Goal: Information Seeking & Learning: Learn about a topic

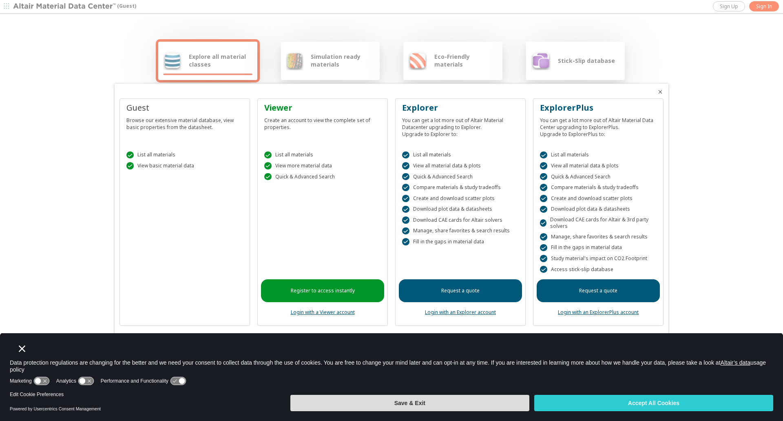
click at [401, 406] on button "Save & Exit" at bounding box center [410, 403] width 239 height 16
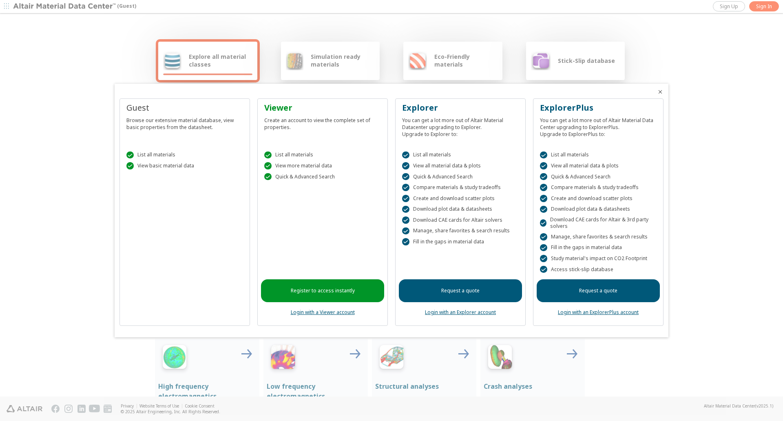
click at [766, 7] on div at bounding box center [391, 210] width 783 height 421
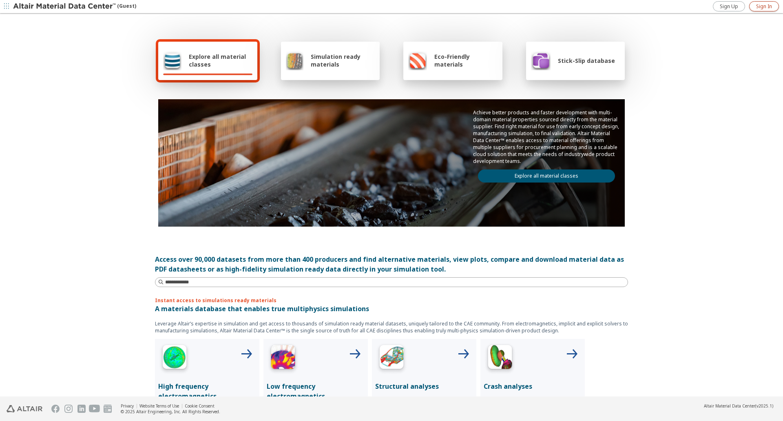
click at [765, 7] on span "Sign In" at bounding box center [764, 6] width 16 height 7
click at [777, 6] on icon "button" at bounding box center [776, 6] width 7 height 7
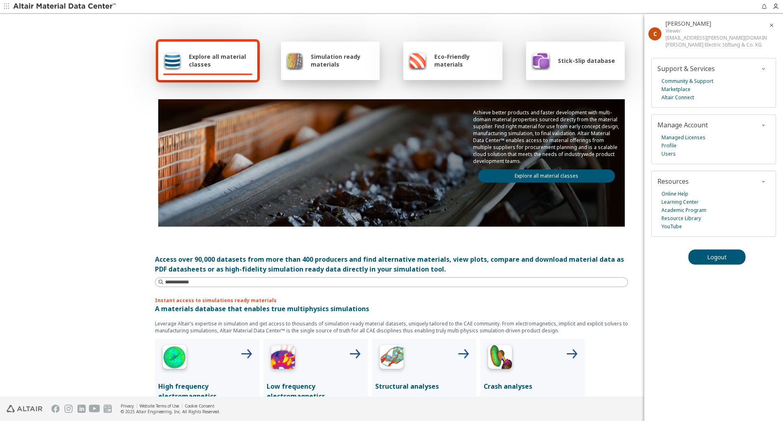
click at [142, 114] on div "Explore all material classes Simulation ready materials Eco-Friendly materials …" at bounding box center [391, 205] width 783 height 382
click at [315, 64] on span "Simulation ready materials" at bounding box center [343, 61] width 64 height 16
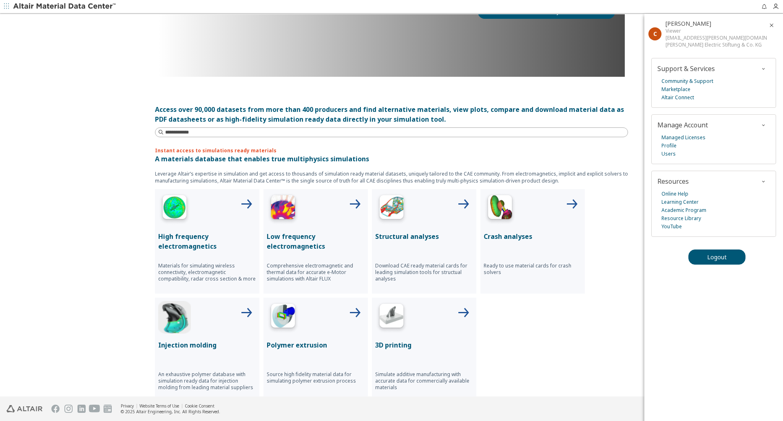
scroll to position [163, 0]
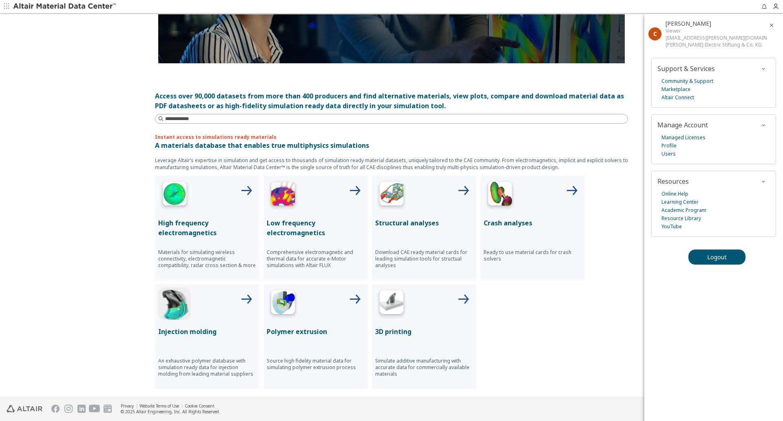
click at [402, 191] on img at bounding box center [391, 195] width 33 height 33
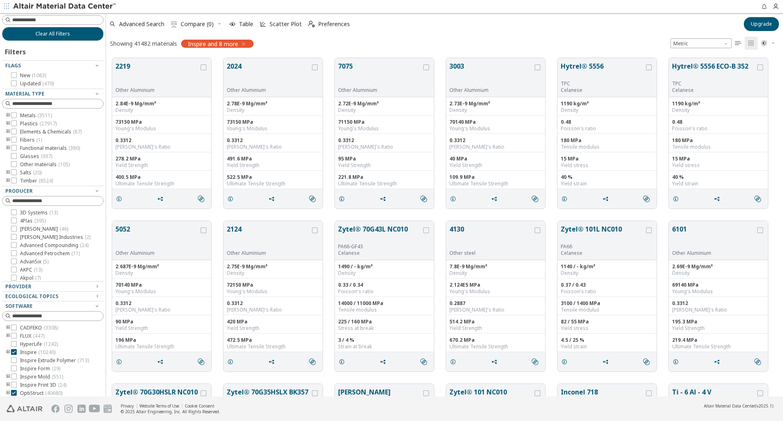
scroll to position [338, 671]
click at [15, 123] on icon at bounding box center [14, 123] width 6 height 6
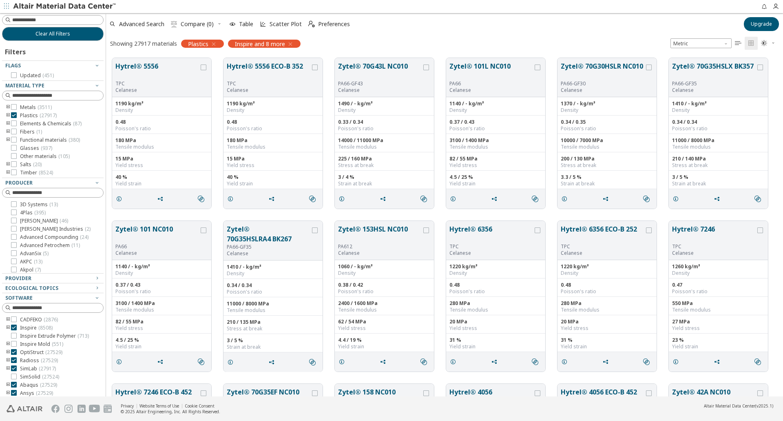
click at [8, 114] on icon "toogle group" at bounding box center [8, 115] width 6 height 7
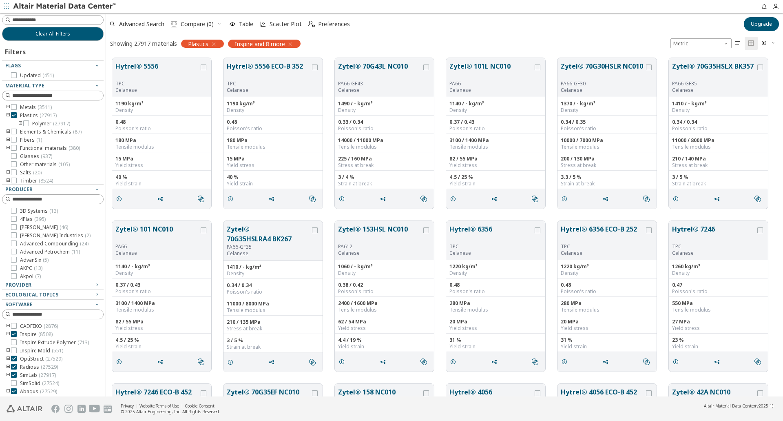
click at [291, 43] on icon "button" at bounding box center [290, 44] width 7 height 7
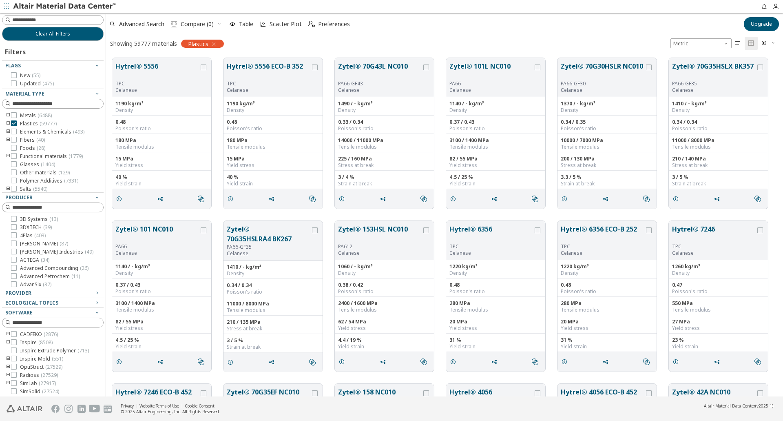
click at [8, 121] on icon "toogle group" at bounding box center [8, 123] width 6 height 7
click at [21, 131] on icon "toogle group" at bounding box center [21, 132] width 6 height 7
click at [39, 167] on icon at bounding box center [38, 164] width 6 height 6
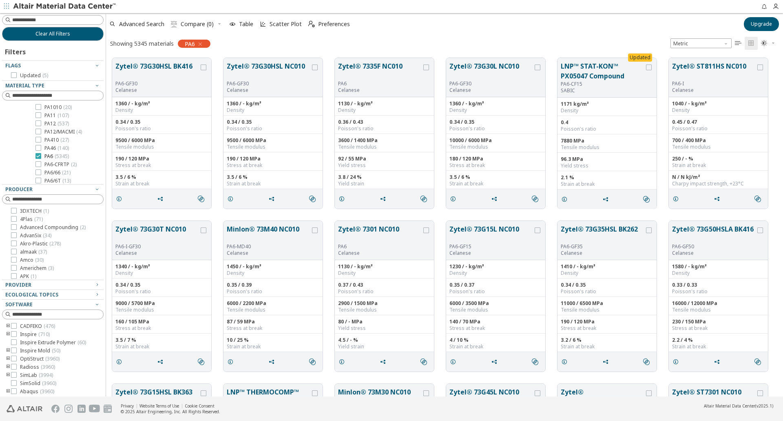
click at [39, 159] on icon at bounding box center [38, 156] width 6 height 6
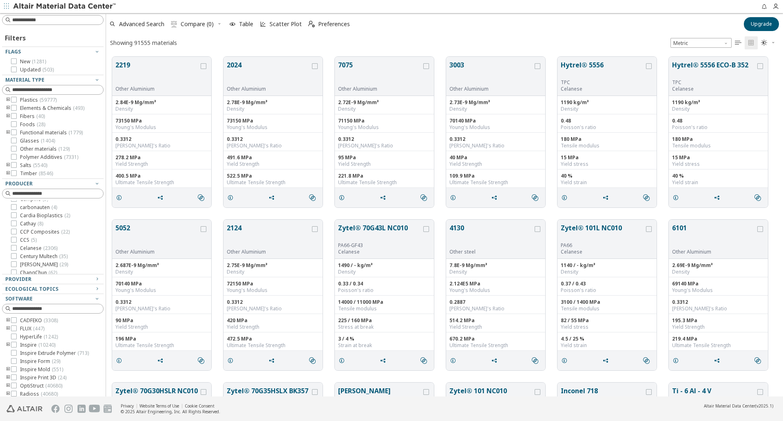
scroll to position [850, 0]
click at [16, 237] on icon at bounding box center [14, 234] width 6 height 6
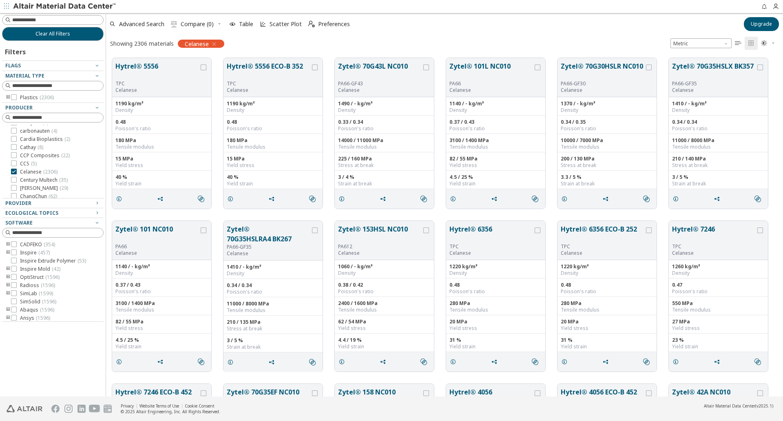
scroll to position [13, 0]
click at [7, 296] on icon "toogle group" at bounding box center [8, 296] width 6 height 7
click at [27, 284] on icon at bounding box center [26, 285] width 6 height 6
click at [36, 202] on div "Provider" at bounding box center [49, 203] width 89 height 7
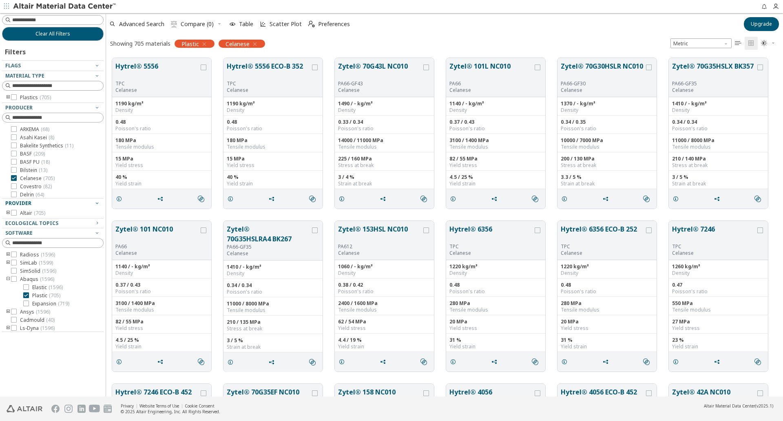
click at [43, 201] on div "Provider" at bounding box center [49, 203] width 89 height 7
click at [8, 96] on icon "toogle group" at bounding box center [8, 97] width 6 height 7
click at [20, 107] on div at bounding box center [51, 108] width 98 height 4
click at [21, 105] on icon "toogle group" at bounding box center [21, 105] width 6 height 7
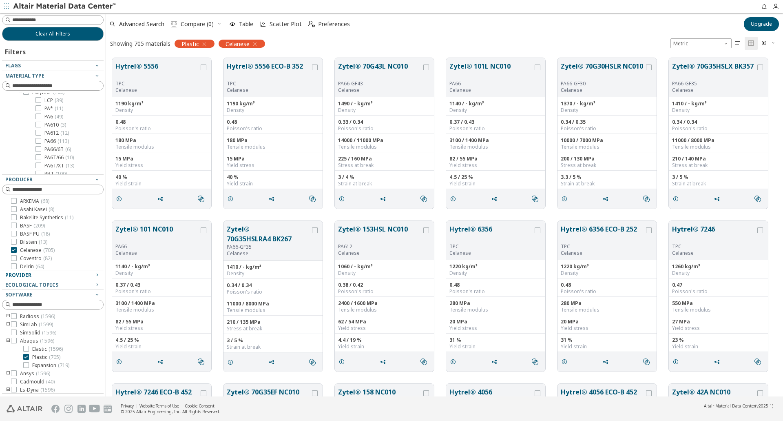
scroll to position [27, 0]
click at [37, 143] on icon at bounding box center [38, 143] width 6 height 6
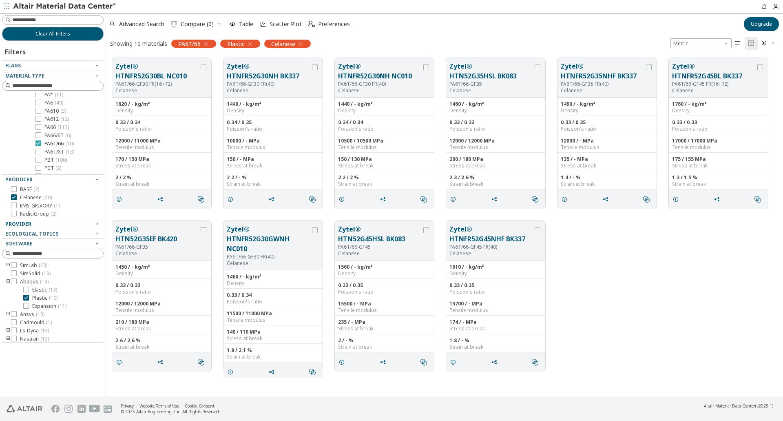
scroll to position [33, 0]
click at [37, 143] on icon at bounding box center [38, 143] width 6 height 6
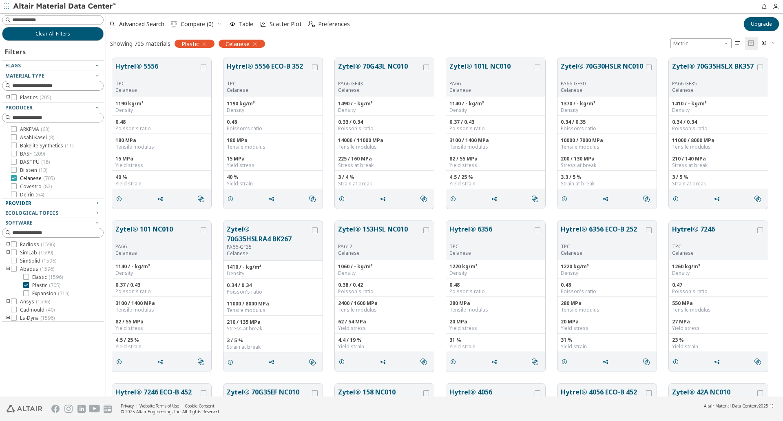
click at [14, 177] on icon at bounding box center [14, 178] width 6 height 6
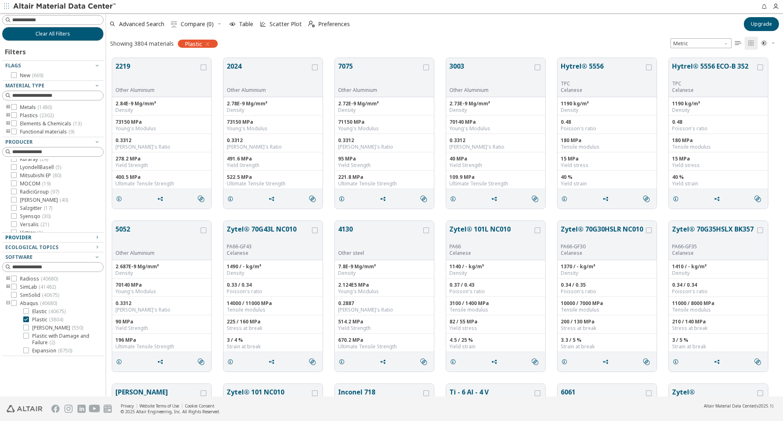
scroll to position [105, 0]
click at [38, 21] on input at bounding box center [57, 20] width 91 height 8
type input "********"
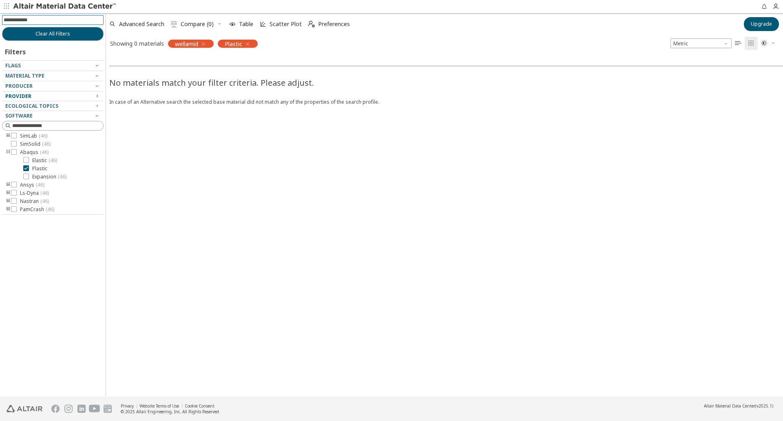
scroll to position [24, 0]
click at [27, 178] on icon at bounding box center [26, 178] width 6 height 6
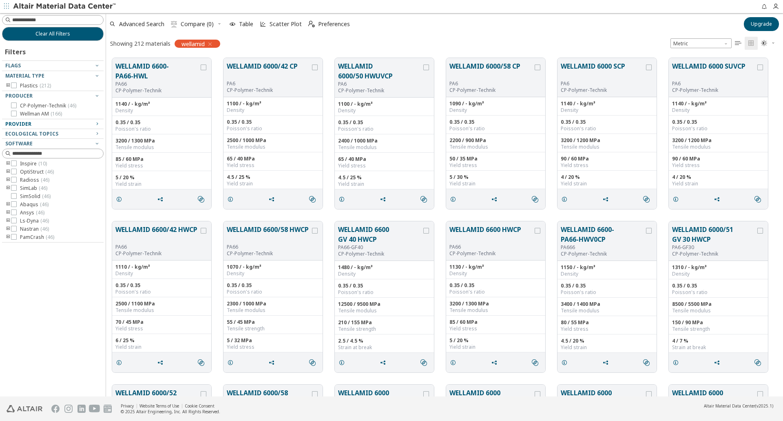
scroll to position [338, 671]
click at [9, 85] on icon "toogle group" at bounding box center [8, 85] width 6 height 7
click at [20, 93] on icon "toogle group" at bounding box center [21, 94] width 6 height 7
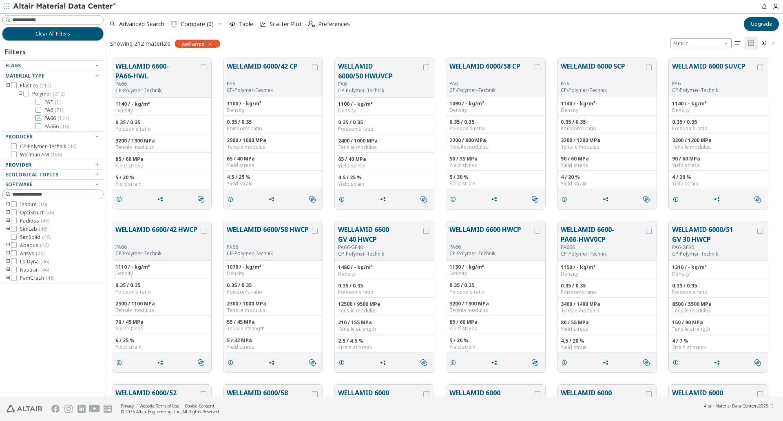
click at [38, 118] on icon at bounding box center [38, 118] width 6 height 6
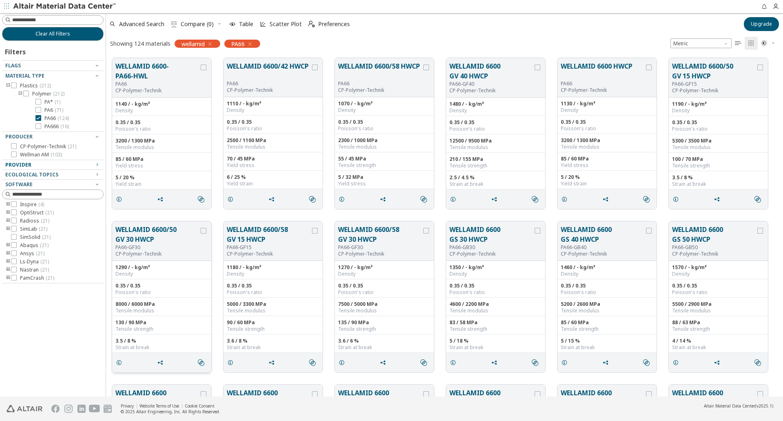
click at [139, 235] on button "WELLAMID 6600/50 GV 30 HWCP" at bounding box center [157, 234] width 84 height 20
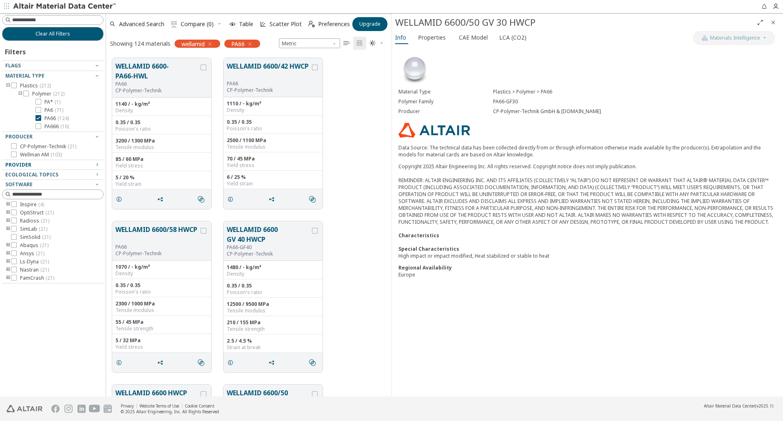
scroll to position [311, 0]
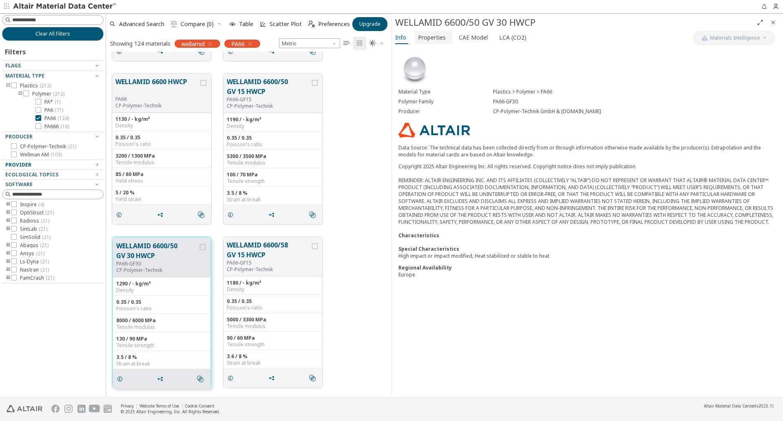
click at [429, 35] on span "Properties" at bounding box center [432, 37] width 28 height 13
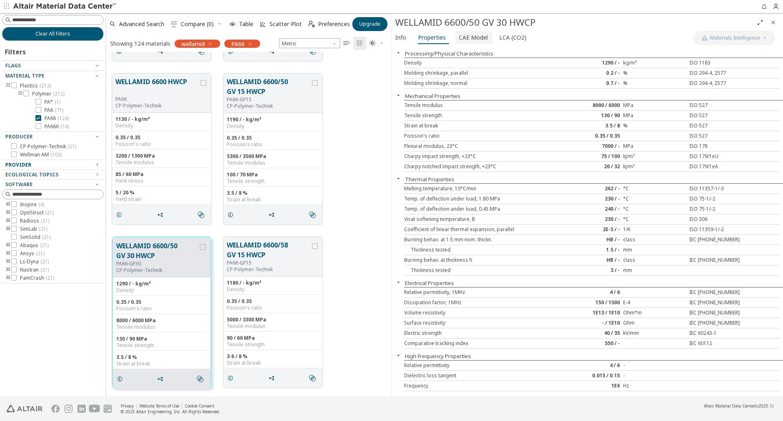
click at [473, 39] on span "CAE Model" at bounding box center [473, 37] width 29 height 13
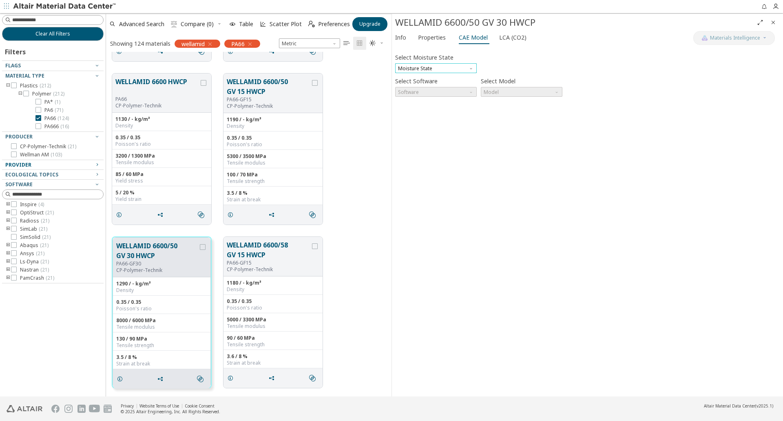
click at [466, 67] on span "Moisture State" at bounding box center [436, 68] width 82 height 10
click at [440, 89] on span "Conditioned" at bounding box center [436, 88] width 75 height 6
click at [462, 91] on span "Software" at bounding box center [436, 92] width 82 height 10
click at [504, 89] on span "Model" at bounding box center [522, 92] width 82 height 10
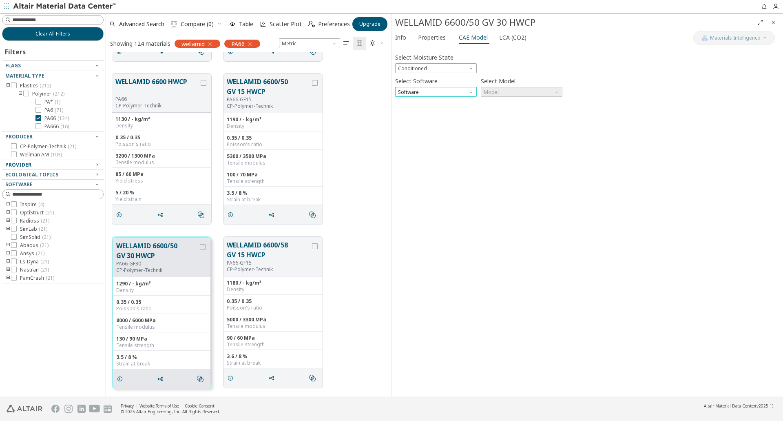
click at [466, 91] on span "Software" at bounding box center [436, 92] width 82 height 10
click at [443, 110] on span "SimLab" at bounding box center [436, 112] width 75 height 6
click at [490, 91] on span "Model" at bounding box center [522, 92] width 82 height 10
click at [518, 91] on span "Model" at bounding box center [522, 92] width 82 height 10
click at [470, 89] on span "Software" at bounding box center [472, 90] width 7 height 7
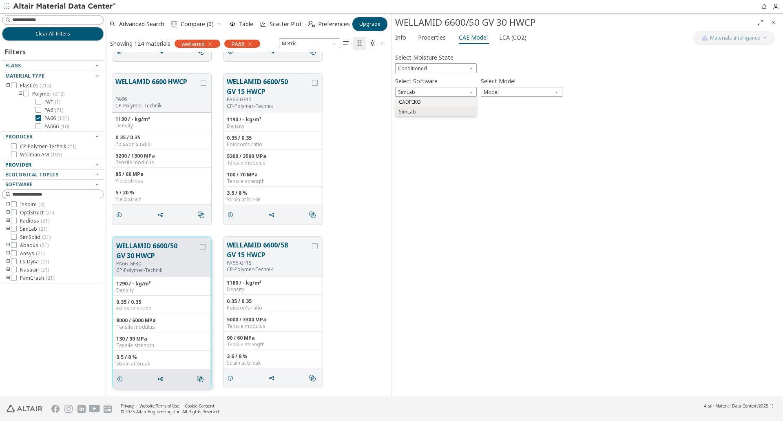
click at [456, 98] on button "CADFEKO" at bounding box center [436, 102] width 82 height 10
click at [508, 91] on span "Model" at bounding box center [522, 92] width 82 height 10
click at [539, 80] on div "Select Model Model" at bounding box center [522, 86] width 82 height 22
click at [501, 37] on span "LCA (CO2)" at bounding box center [512, 37] width 27 height 13
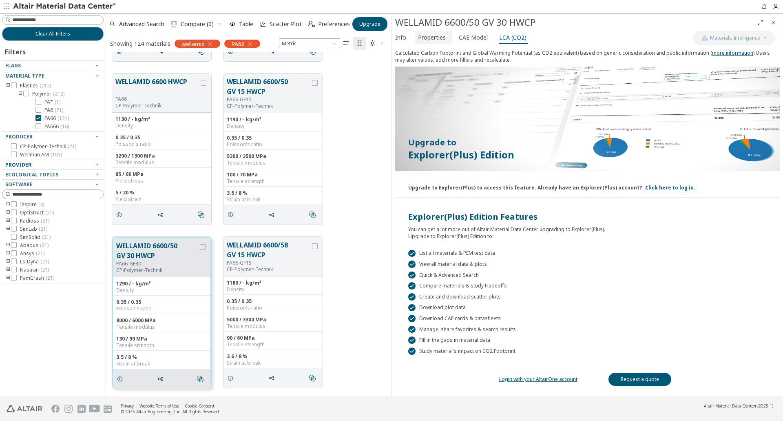
click at [437, 36] on span "Properties" at bounding box center [432, 37] width 28 height 13
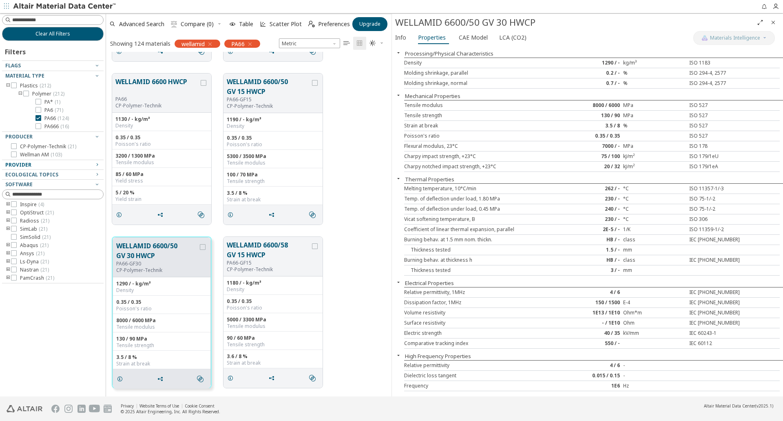
click at [8, 244] on icon "toogle group" at bounding box center [8, 245] width 6 height 7
click at [14, 245] on icon at bounding box center [14, 245] width 6 height 6
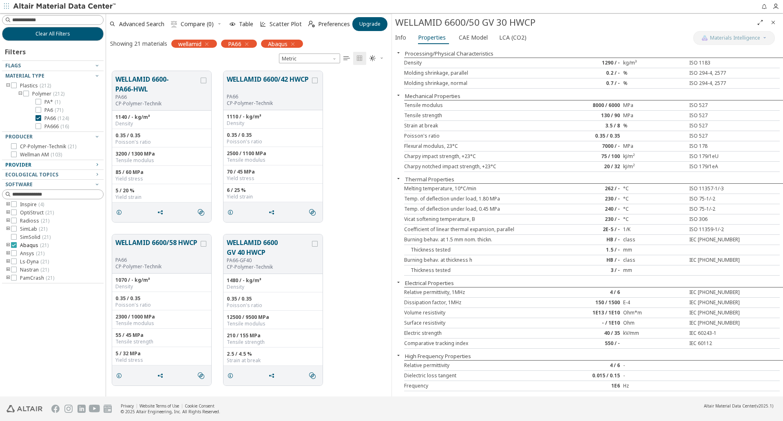
scroll to position [325, 279]
click at [141, 88] on button "WELLAMID 6600-PA66-HWL" at bounding box center [157, 84] width 84 height 20
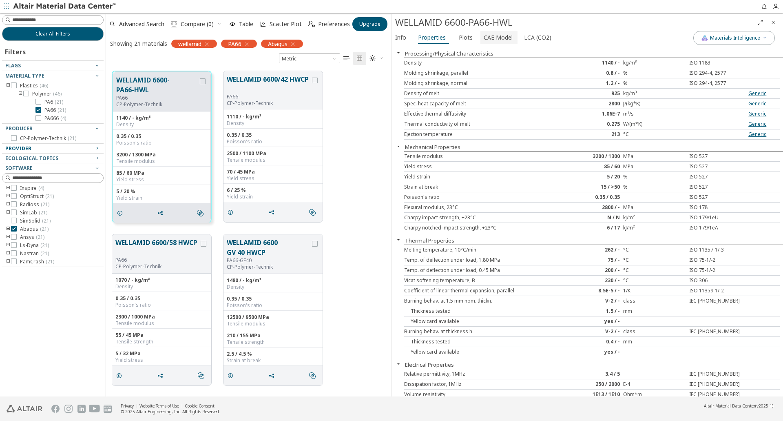
click at [487, 36] on span "CAE Model" at bounding box center [498, 37] width 29 height 13
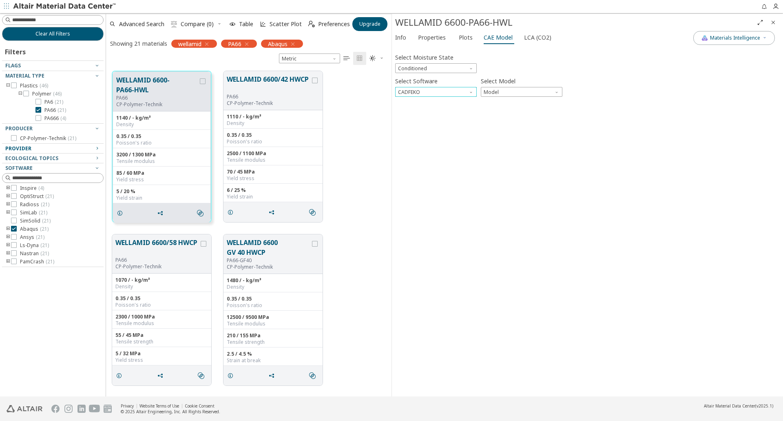
click at [470, 91] on span "Software" at bounding box center [472, 90] width 7 height 7
click at [464, 67] on span "Conditioned" at bounding box center [436, 68] width 82 height 10
click at [454, 76] on span "Dry" at bounding box center [436, 78] width 75 height 6
click at [475, 68] on span "Moisture State" at bounding box center [472, 66] width 7 height 7
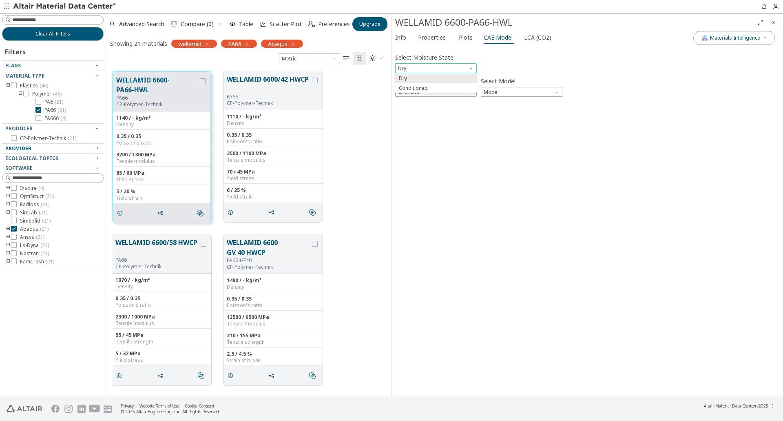
click at [475, 68] on span "Moisture State" at bounding box center [472, 66] width 7 height 7
click at [517, 65] on div "Select Moisture State Dry" at bounding box center [587, 62] width 385 height 22
click at [270, 78] on button "WELLAMID 6600/42 HWCP" at bounding box center [269, 83] width 84 height 19
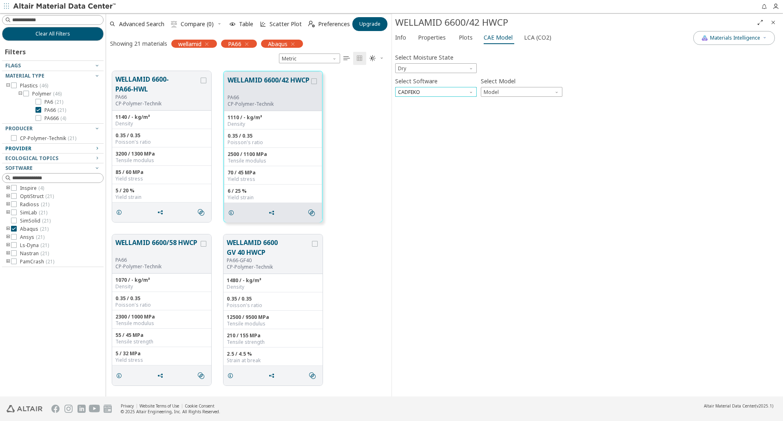
click at [468, 89] on span "CADFEKO" at bounding box center [436, 92] width 82 height 10
click at [435, 159] on span "Abaqus" at bounding box center [436, 161] width 75 height 6
click at [529, 93] on span "Model" at bounding box center [522, 92] width 82 height 10
click at [495, 119] on span "Plastic" at bounding box center [492, 121] width 15 height 7
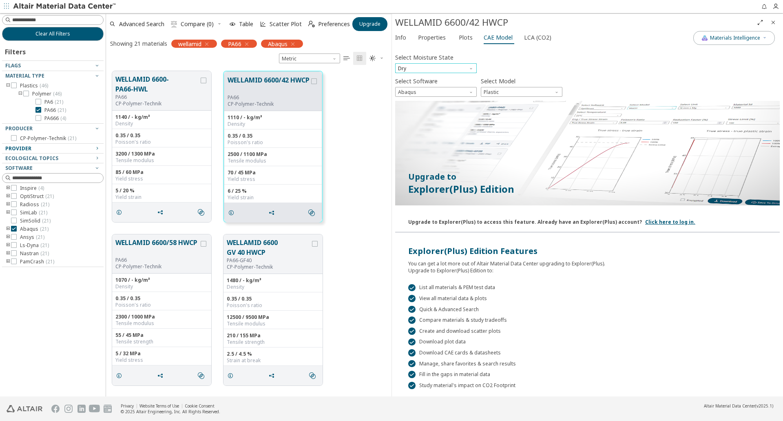
click at [466, 69] on span "Dry" at bounding box center [436, 68] width 82 height 10
click at [438, 86] on span "Conditioned" at bounding box center [436, 88] width 75 height 6
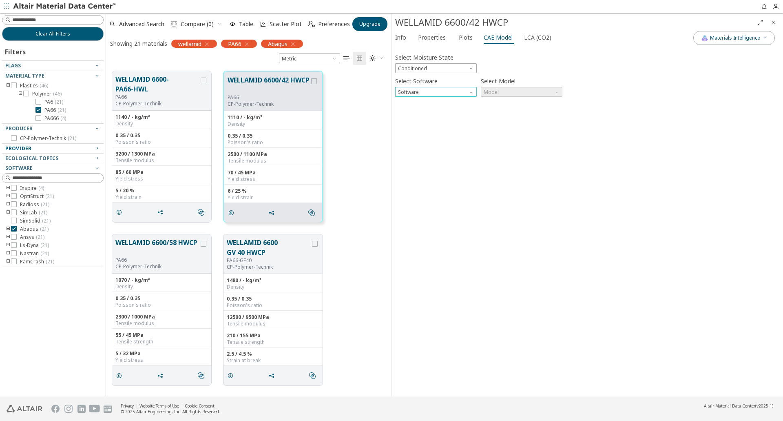
click at [471, 90] on span "Software" at bounding box center [472, 90] width 7 height 7
click at [468, 68] on span "Conditioned" at bounding box center [436, 68] width 82 height 10
click at [464, 78] on span "Dry" at bounding box center [436, 78] width 75 height 6
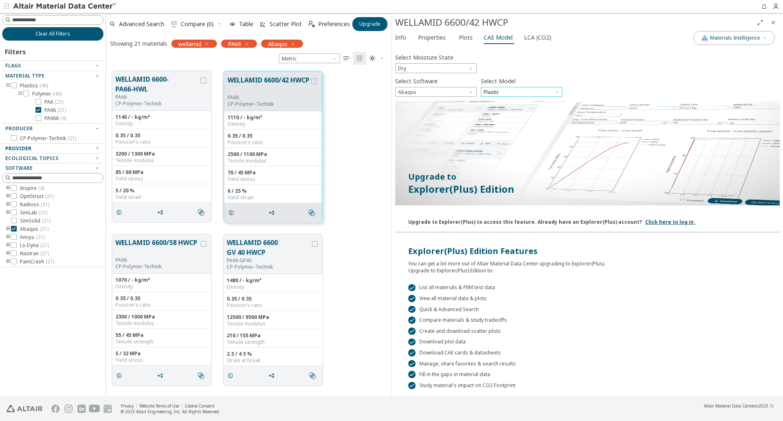
click at [512, 90] on span "Plastic" at bounding box center [522, 92] width 82 height 10
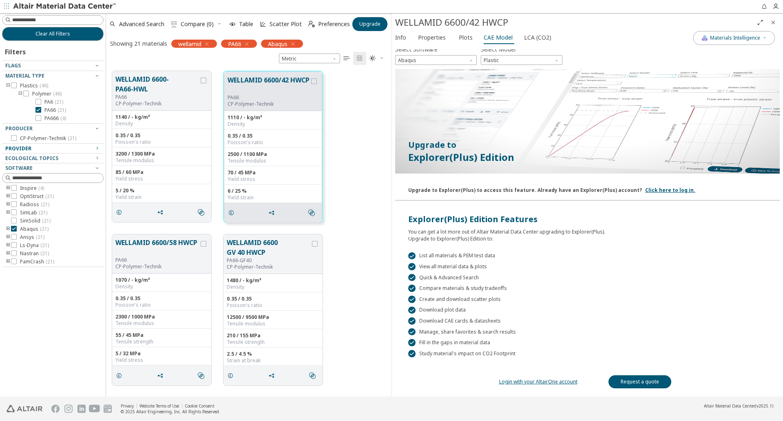
click at [517, 381] on link "Login with your AltairOne account" at bounding box center [538, 381] width 78 height 7
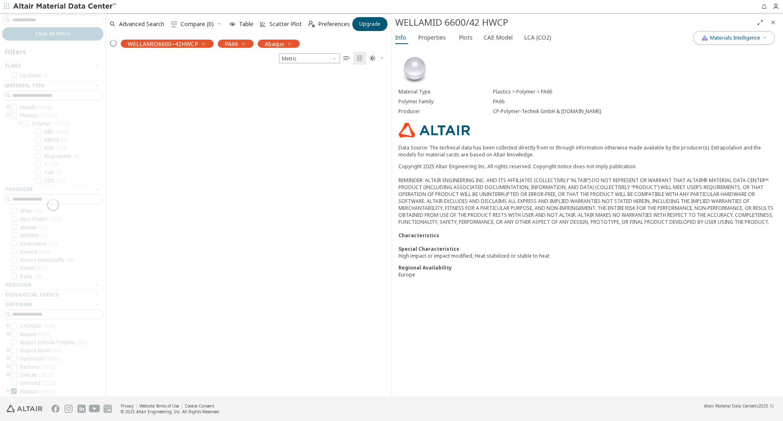
scroll to position [325, 279]
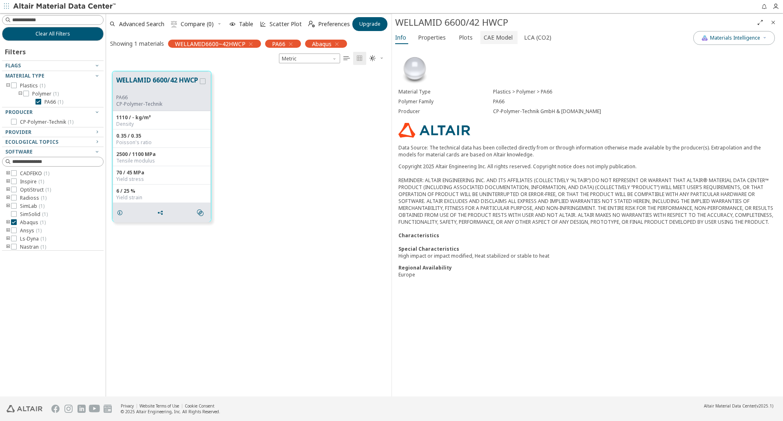
click at [484, 35] on span "CAE Model" at bounding box center [498, 37] width 29 height 13
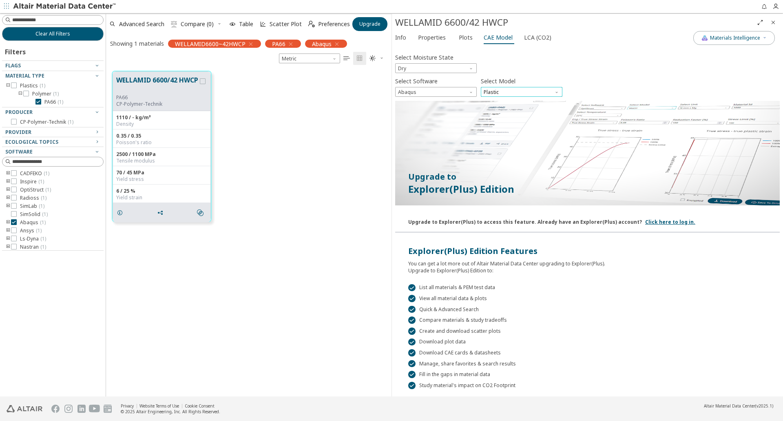
click at [509, 92] on span "Plastic" at bounding box center [522, 92] width 82 height 10
click at [508, 103] on span "Elastic" at bounding box center [521, 102] width 75 height 6
click at [650, 89] on div "Select Software Abaqus Select Model Elastic" at bounding box center [587, 86] width 385 height 22
click at [509, 90] on span "Elastic" at bounding box center [522, 92] width 82 height 10
click at [501, 109] on span "Expansion" at bounding box center [497, 112] width 24 height 7
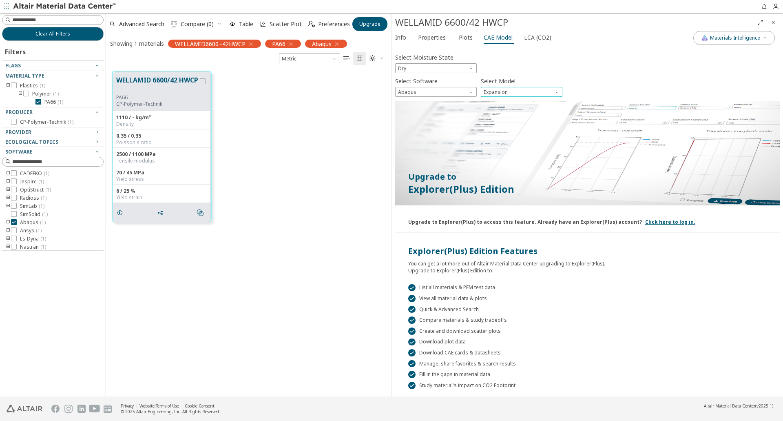
click at [558, 90] on span "Model" at bounding box center [557, 90] width 7 height 7
click at [508, 124] on button "Plastic" at bounding box center [522, 121] width 82 height 10
click at [473, 92] on span "Software" at bounding box center [472, 90] width 7 height 7
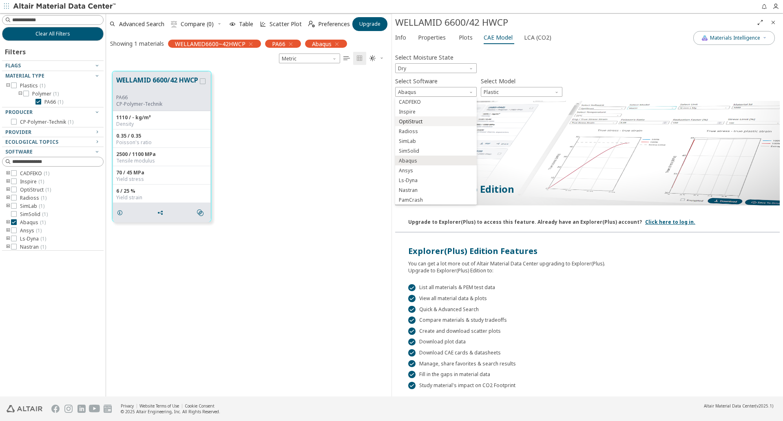
click at [442, 118] on button "OptiStruct" at bounding box center [436, 121] width 82 height 10
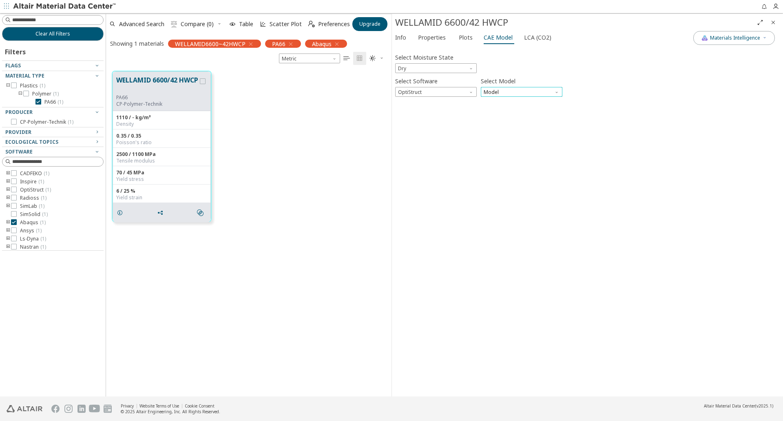
click at [549, 90] on span "Model" at bounding box center [522, 92] width 82 height 10
click at [514, 100] on span "Mat1" at bounding box center [521, 102] width 75 height 6
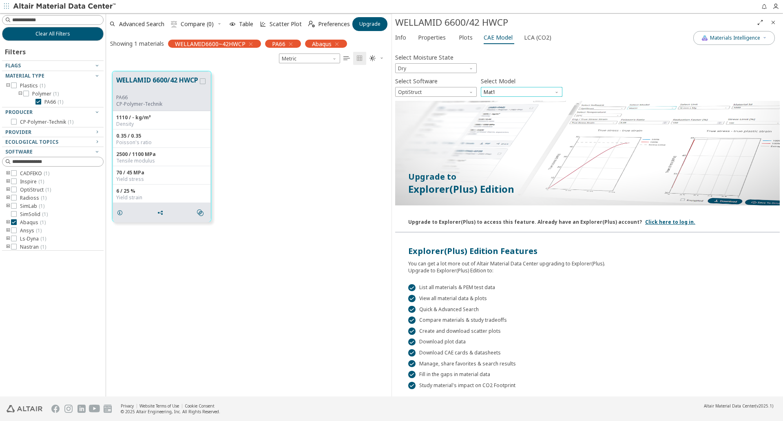
click at [521, 90] on span "Mat1" at bounding box center [522, 92] width 82 height 10
click at [512, 109] on span "MatS1" at bounding box center [521, 112] width 75 height 6
click at [554, 90] on span "MatS1" at bounding box center [522, 92] width 82 height 10
click at [533, 98] on button "Mat1" at bounding box center [522, 102] width 82 height 10
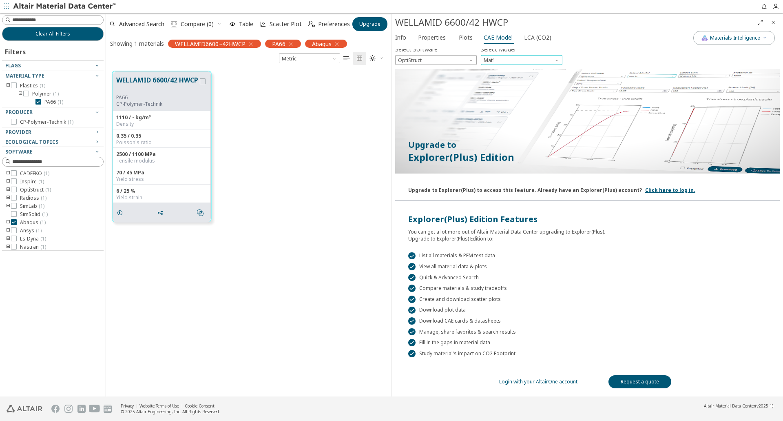
scroll to position [0, 0]
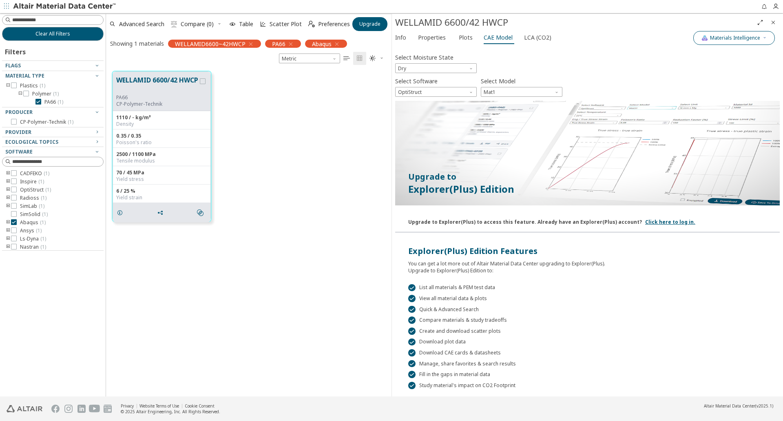
click at [745, 38] on span "Materials Intelligence" at bounding box center [735, 38] width 50 height 7
click at [654, 86] on div "Select Software OptiStruct Select Model Mat1" at bounding box center [587, 86] width 385 height 22
click at [540, 38] on span "LCA (CO2)" at bounding box center [537, 37] width 27 height 13
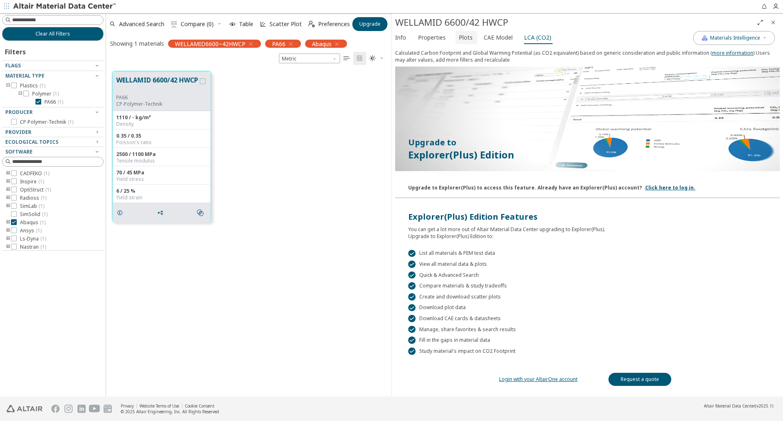
click at [470, 36] on span "Plots" at bounding box center [466, 37] width 15 height 13
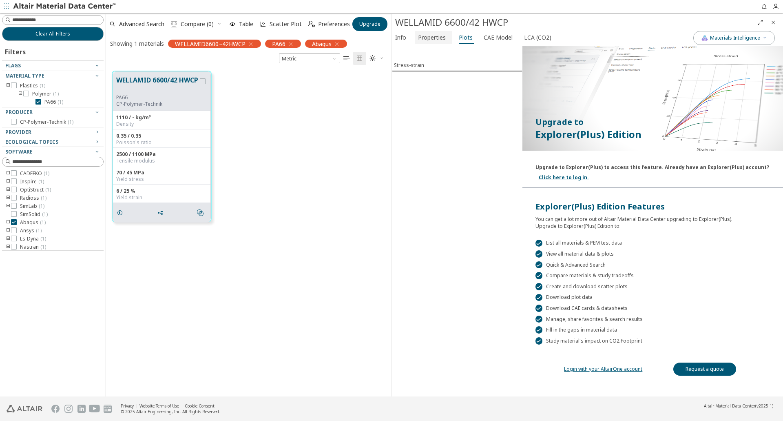
click at [441, 35] on span "Properties" at bounding box center [432, 37] width 28 height 13
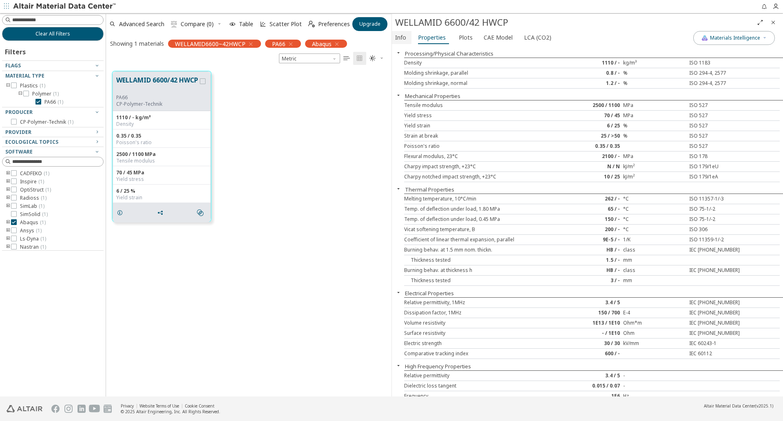
click at [406, 37] on span "Info" at bounding box center [400, 37] width 11 height 13
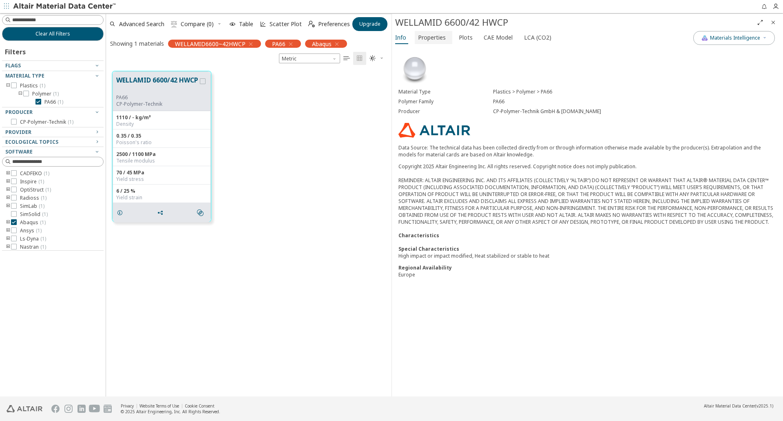
click at [426, 36] on span "Properties" at bounding box center [432, 37] width 28 height 13
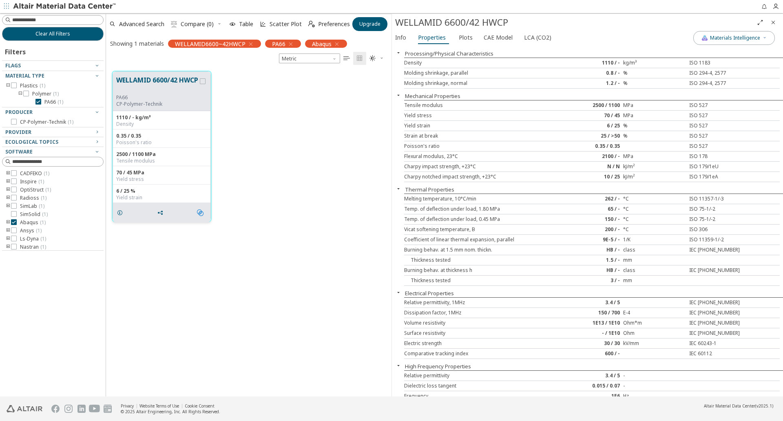
click at [200, 213] on icon "" at bounding box center [200, 212] width 7 height 7
click at [249, 196] on div "WELLAMID 6600/42 HWCP PA66 CP-Polymer-Technik 1110 / - kg/m³ Density 0.35 / 0.3…" at bounding box center [249, 146] width 286 height 163
click at [119, 212] on icon "grid" at bounding box center [120, 212] width 7 height 7
click at [503, 37] on span "CAE Model" at bounding box center [498, 37] width 29 height 13
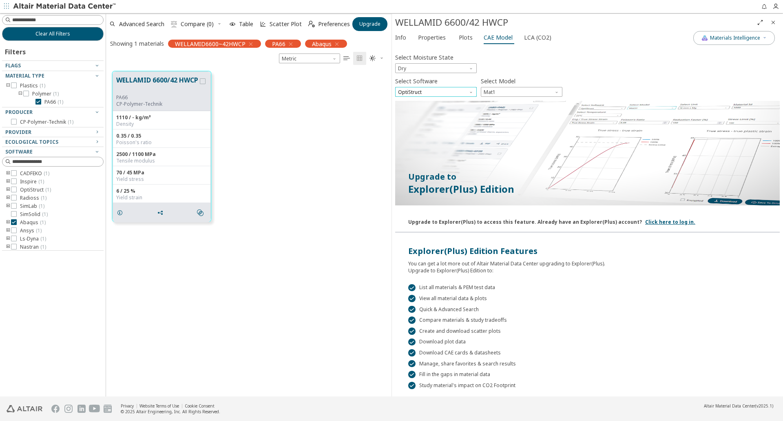
click at [460, 92] on span "OptiStruct" at bounding box center [436, 92] width 82 height 10
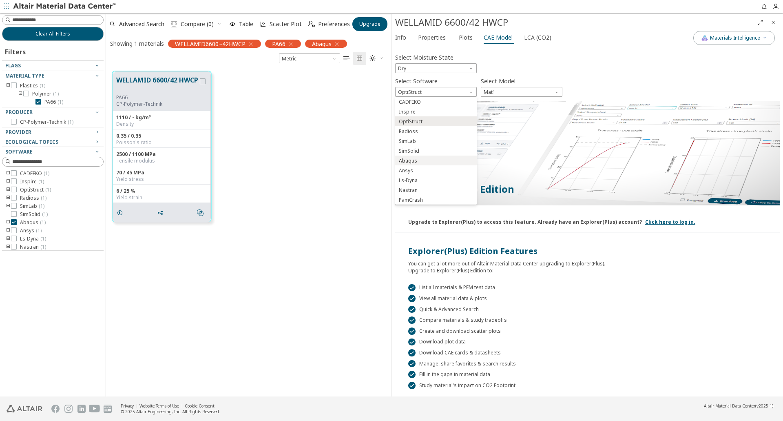
click at [425, 159] on span "Abaqus" at bounding box center [436, 161] width 75 height 6
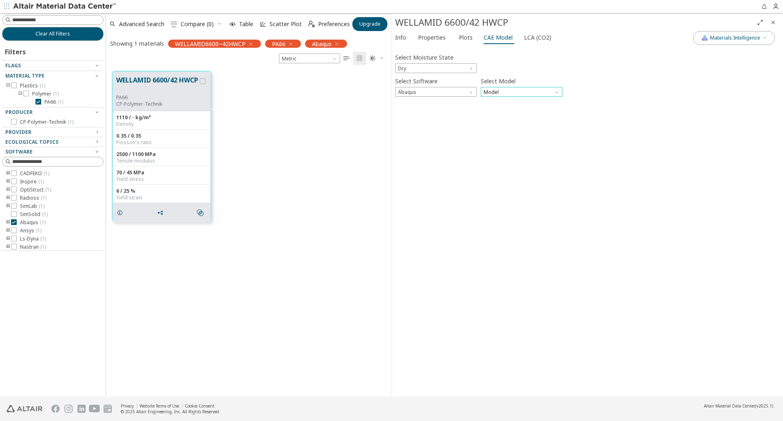
click at [516, 91] on span "Model" at bounding box center [522, 92] width 82 height 10
click at [498, 117] on button "Plastic" at bounding box center [522, 121] width 82 height 10
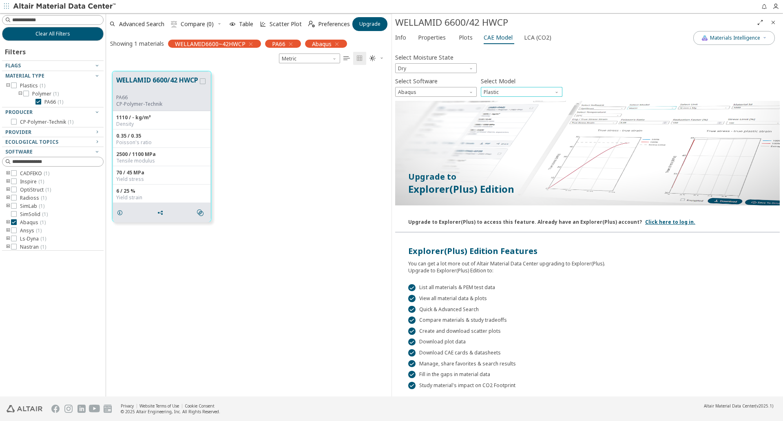
scroll to position [1, 0]
click at [326, 24] on span "Preferences" at bounding box center [334, 24] width 32 height 6
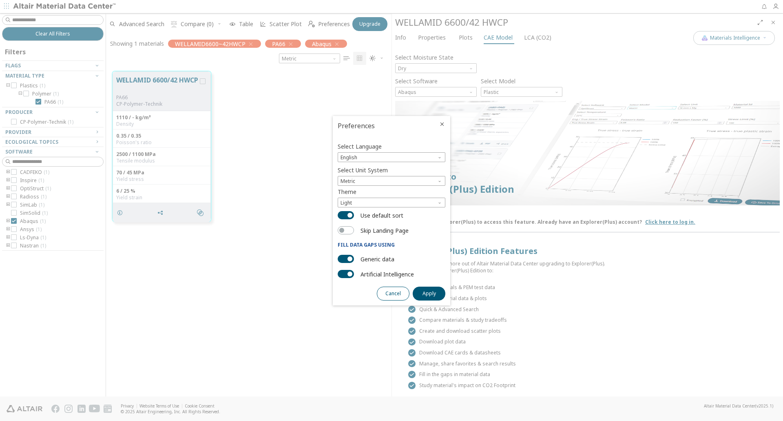
click at [396, 293] on span "Cancel" at bounding box center [394, 293] width 16 height 7
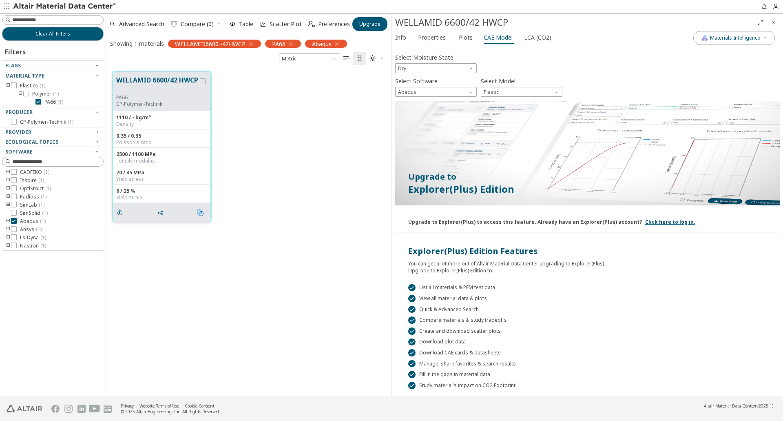
click at [200, 212] on icon "" at bounding box center [200, 212] width 7 height 7
click at [217, 227] on span "Similar Mechanical Properties" at bounding box center [236, 228] width 78 height 13
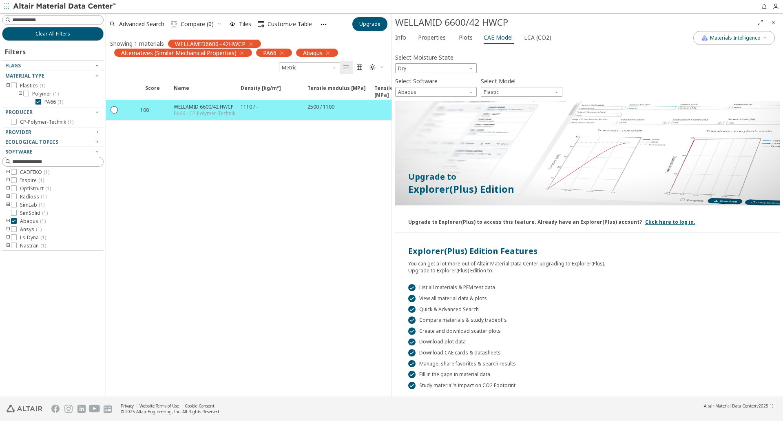
click at [250, 43] on icon "button" at bounding box center [251, 44] width 7 height 7
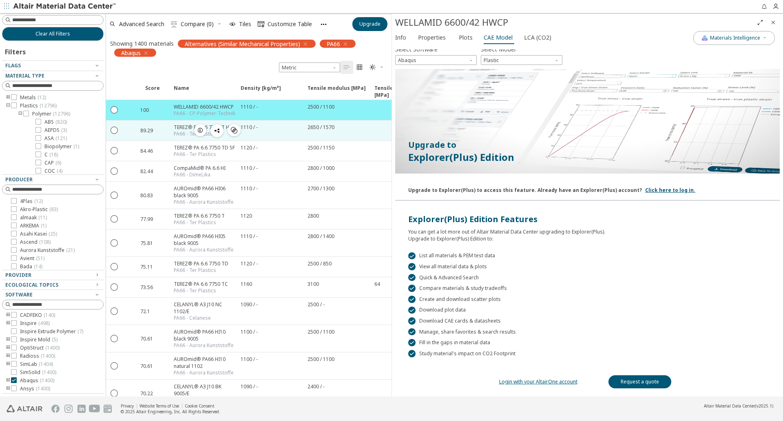
click at [201, 129] on icon "button" at bounding box center [200, 130] width 7 height 7
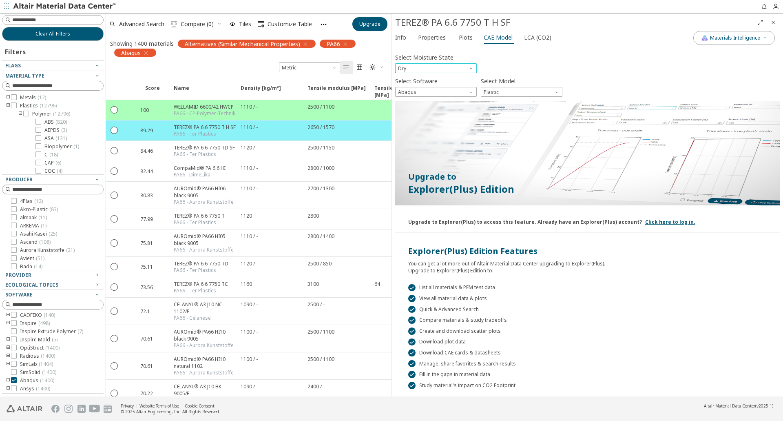
click at [474, 67] on span "Moisture State" at bounding box center [472, 66] width 7 height 7
click at [429, 87] on span "Conditioned" at bounding box center [436, 88] width 75 height 6
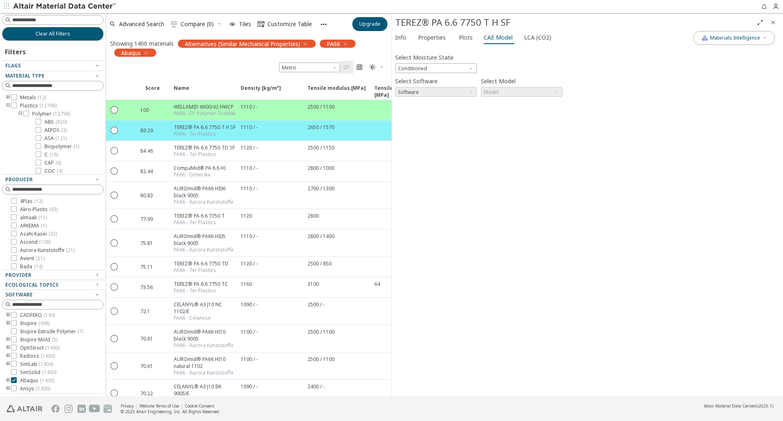
click at [472, 92] on span "Software" at bounding box center [472, 90] width 7 height 7
click at [472, 66] on span "Moisture State" at bounding box center [472, 66] width 7 height 7
click at [449, 79] on span "Dry" at bounding box center [436, 78] width 75 height 6
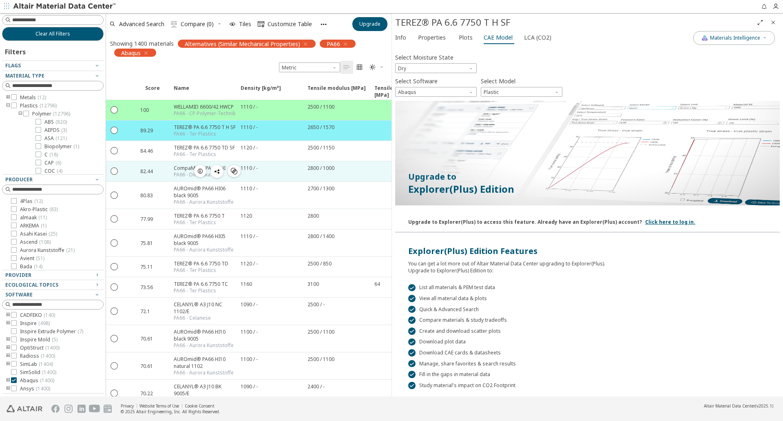
click at [204, 172] on span "button" at bounding box center [200, 171] width 10 height 12
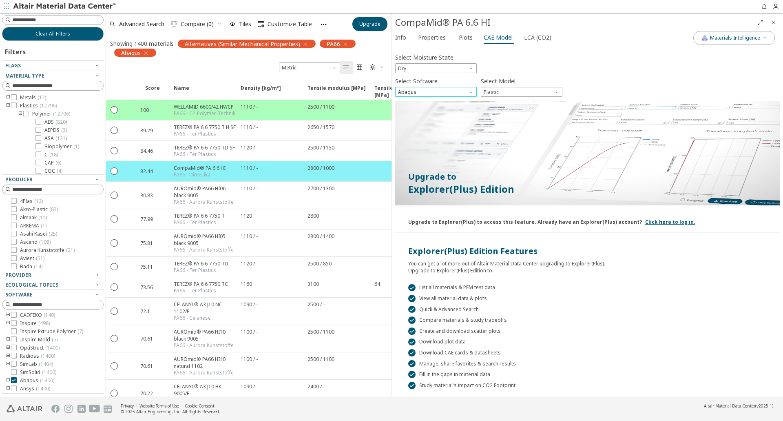
click at [457, 90] on span "Abaqus" at bounding box center [436, 92] width 82 height 10
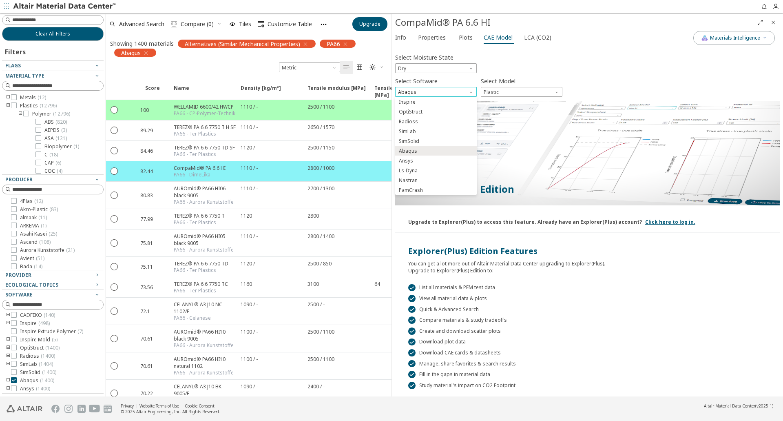
click at [457, 90] on span "Abaqus" at bounding box center [436, 92] width 82 height 10
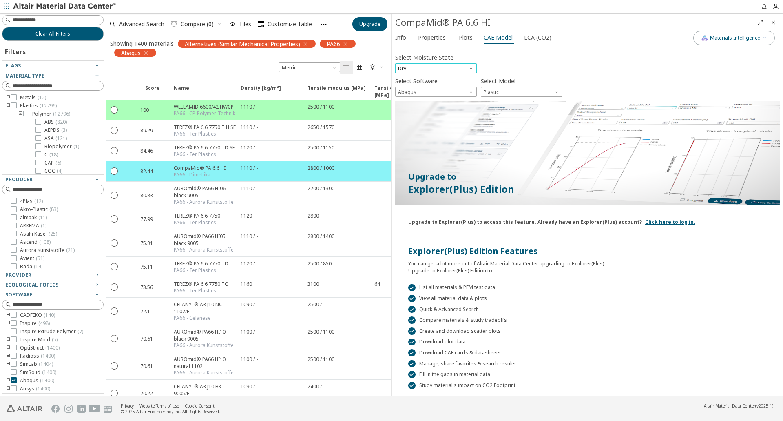
click at [458, 69] on span "Dry" at bounding box center [436, 68] width 82 height 10
click at [432, 89] on span "Conditioned" at bounding box center [436, 88] width 75 height 6
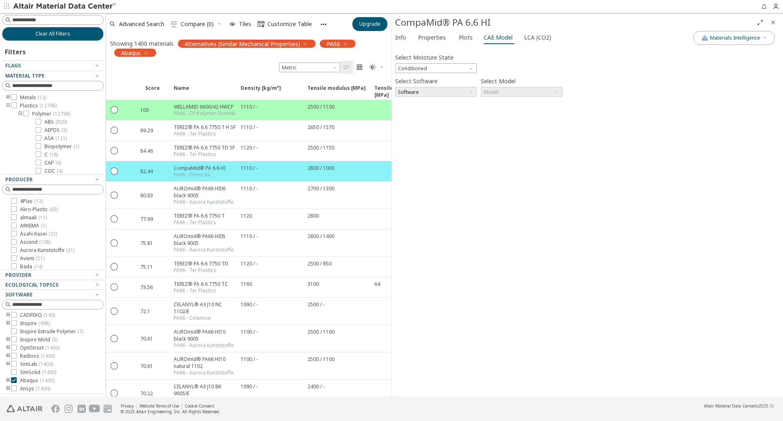
click at [432, 92] on span "Software" at bounding box center [436, 92] width 82 height 10
click at [439, 118] on div "Select Moisture State Conditioned Select Software Software Select Model Model I…" at bounding box center [587, 221] width 385 height 344
click at [333, 67] on span "Unit System" at bounding box center [335, 65] width 7 height 7
click at [372, 67] on icon "" at bounding box center [373, 67] width 7 height 7
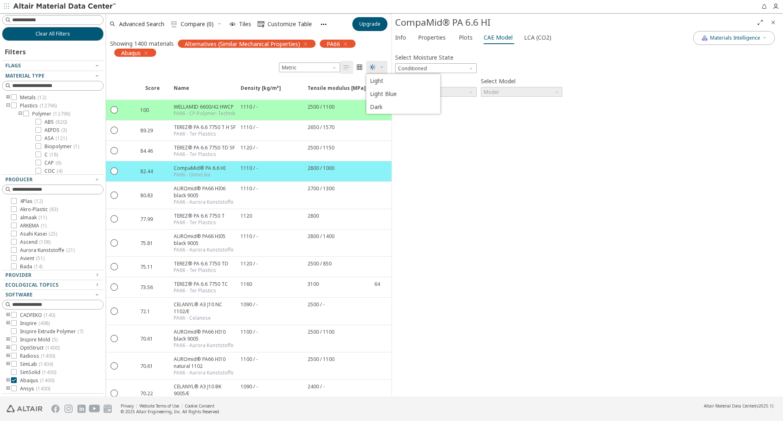
click at [372, 67] on icon "" at bounding box center [373, 67] width 7 height 7
click at [361, 66] on icon "" at bounding box center [360, 67] width 7 height 7
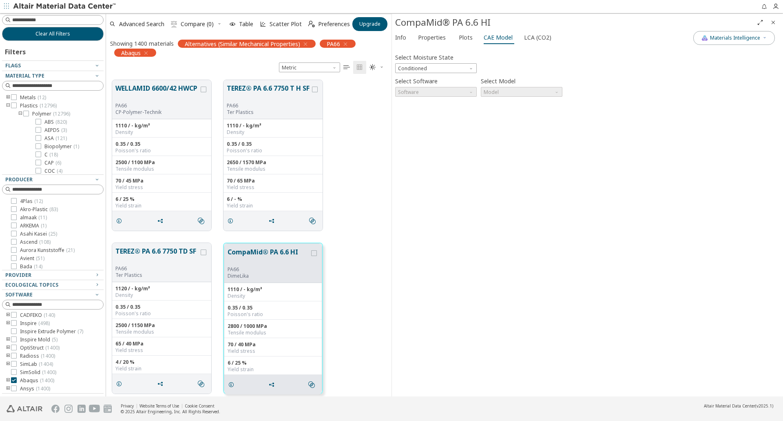
scroll to position [316, 279]
click at [345, 68] on icon "" at bounding box center [347, 67] width 7 height 7
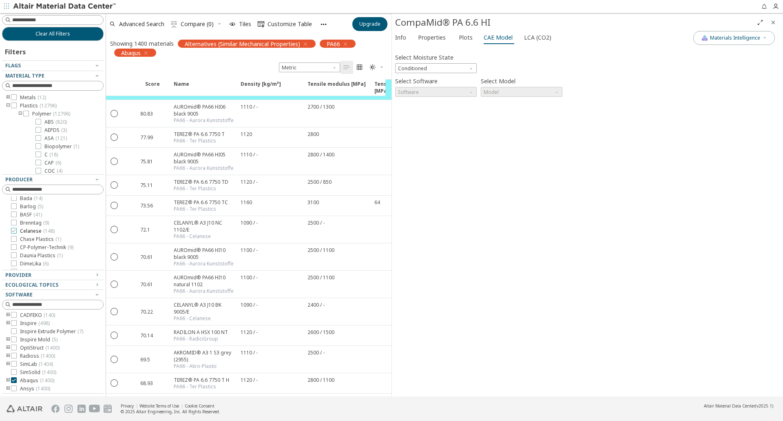
scroll to position [0, 0]
click at [62, 65] on div "Flags" at bounding box center [49, 65] width 89 height 7
click at [97, 65] on icon "button" at bounding box center [97, 65] width 7 height 7
click at [110, 408] on img at bounding box center [108, 408] width 8 height 8
